Goal: Book appointment/travel/reservation

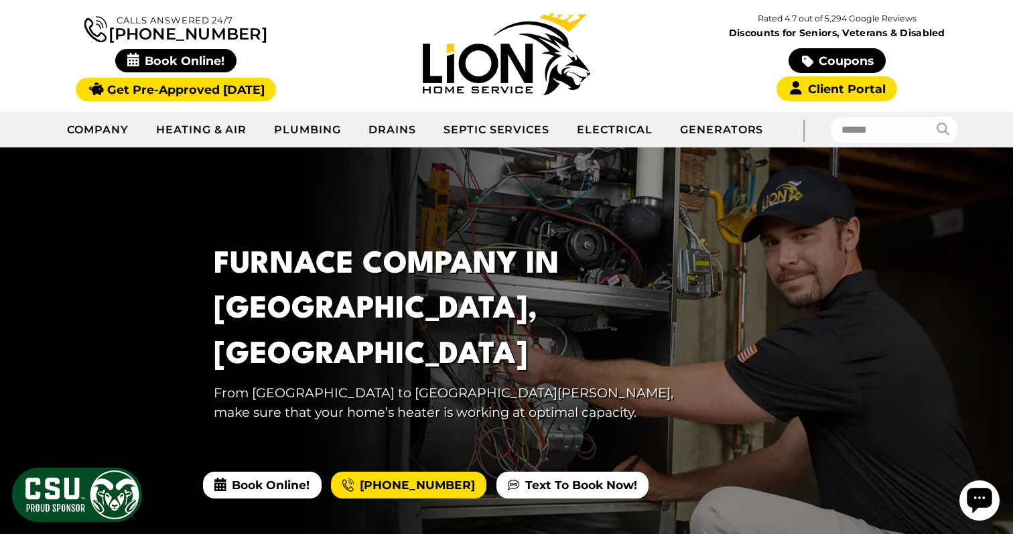
scroll to position [65, 0]
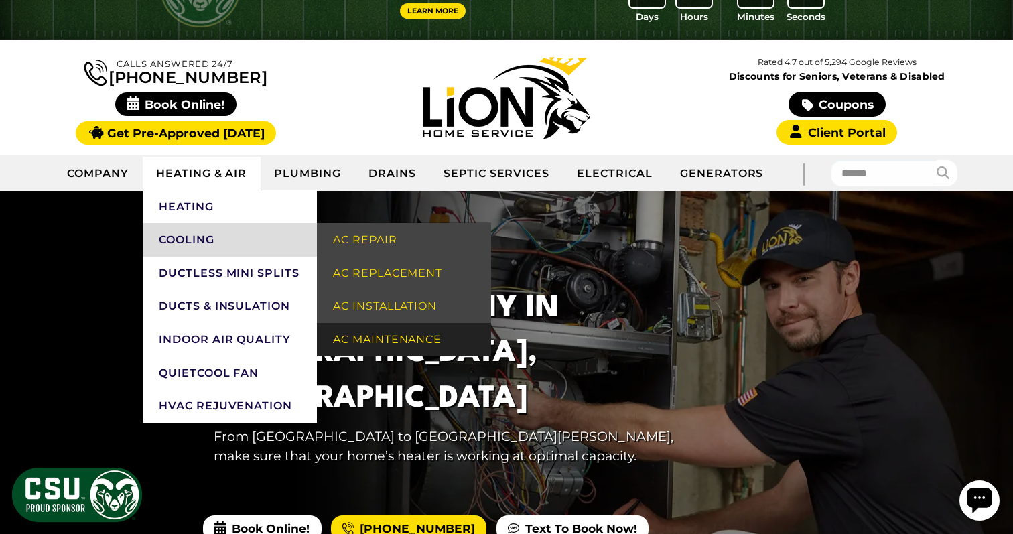
click at [355, 336] on link "AC Maintenance" at bounding box center [404, 340] width 174 height 34
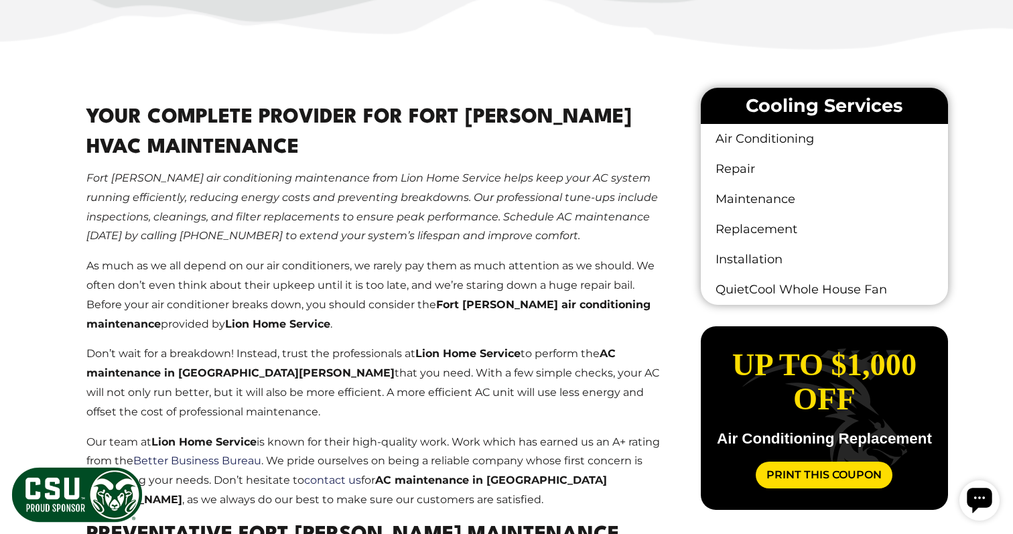
scroll to position [727, 0]
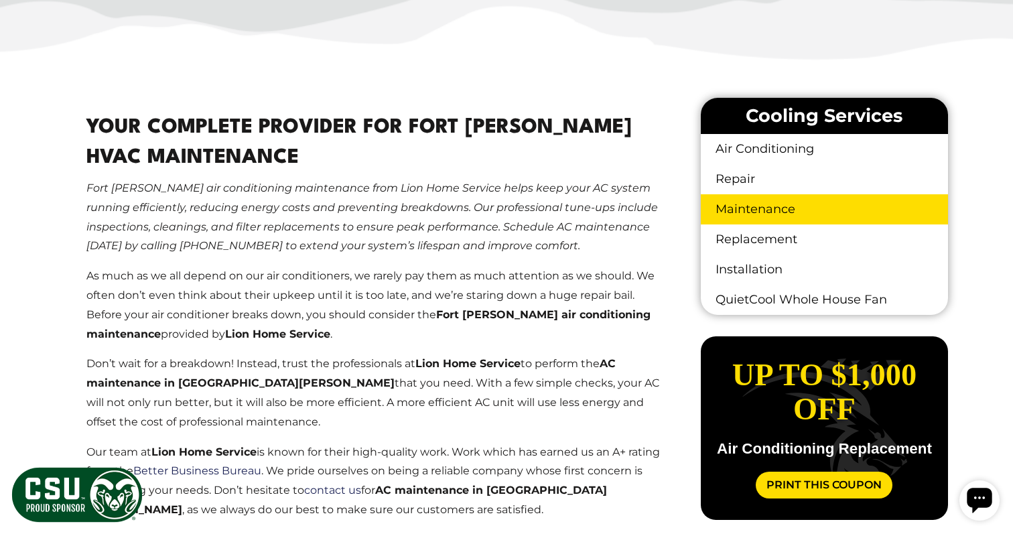
click at [749, 213] on link "Maintenance" at bounding box center [824, 209] width 247 height 30
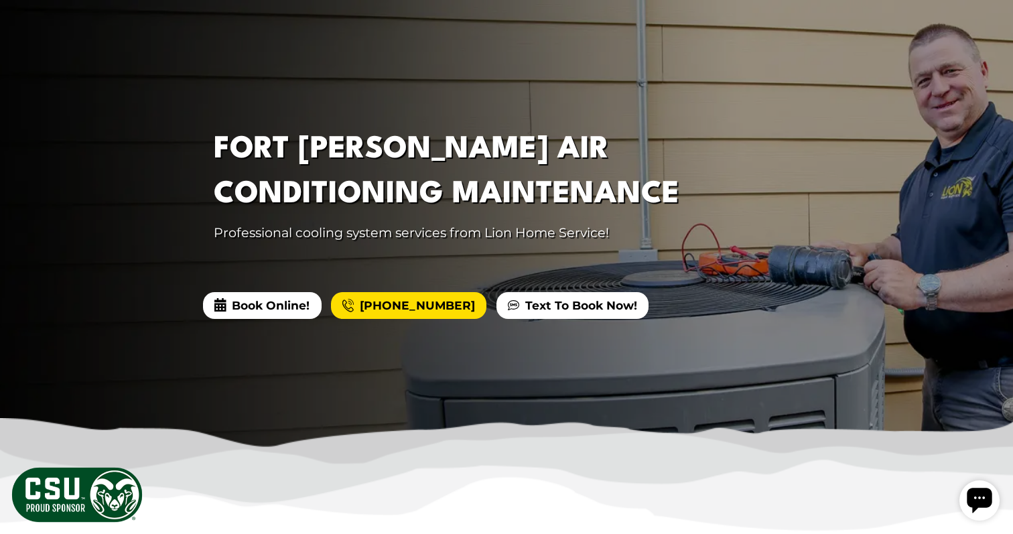
scroll to position [249, 0]
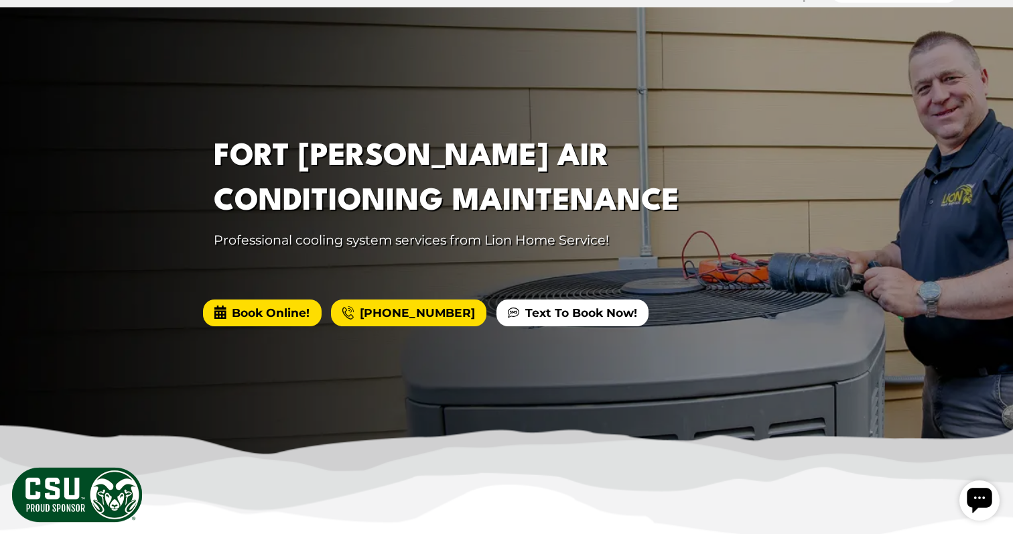
click at [271, 310] on span "Book Online!" at bounding box center [262, 313] width 118 height 27
